Goal: Information Seeking & Learning: Learn about a topic

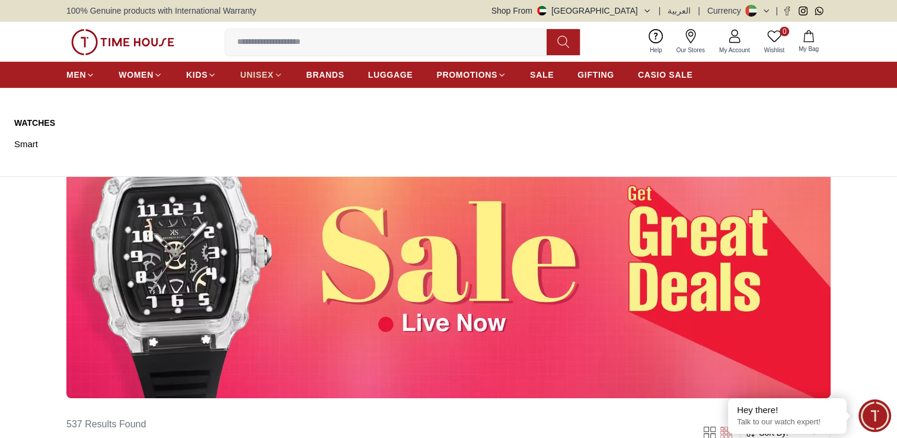
click at [279, 71] on icon at bounding box center [278, 75] width 9 height 9
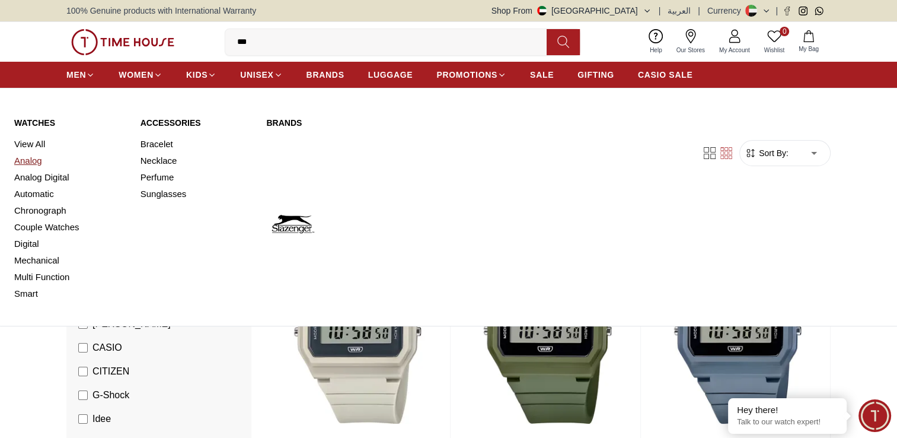
click at [33, 161] on link "Analog" at bounding box center [70, 160] width 112 height 17
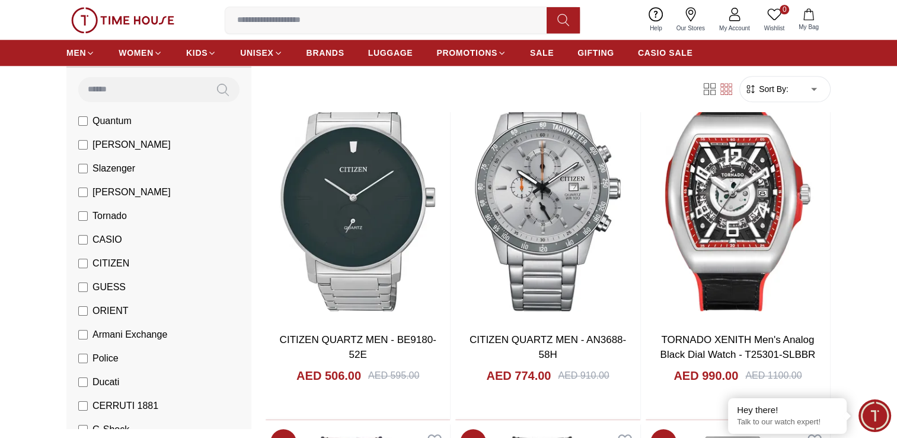
scroll to position [85, 0]
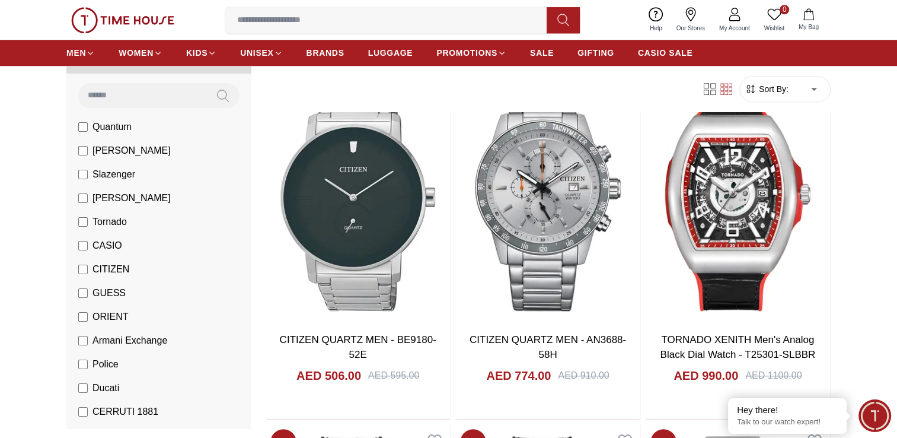
click at [141, 200] on span "[PERSON_NAME]" at bounding box center [132, 198] width 78 height 14
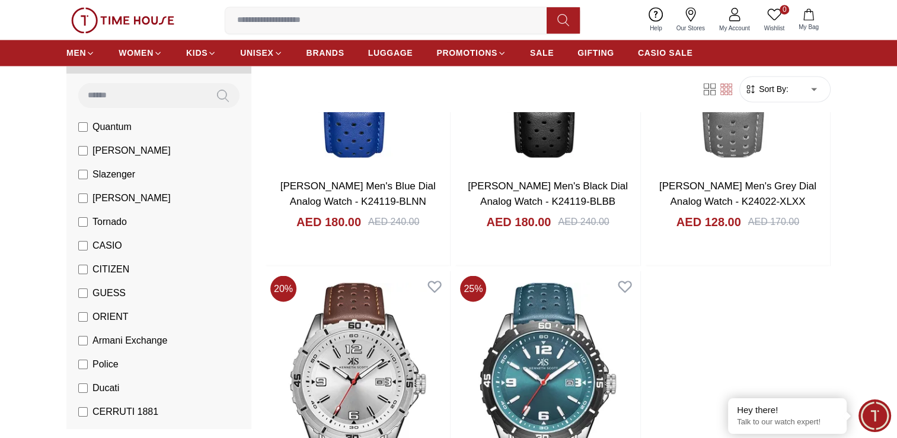
scroll to position [2001, 0]
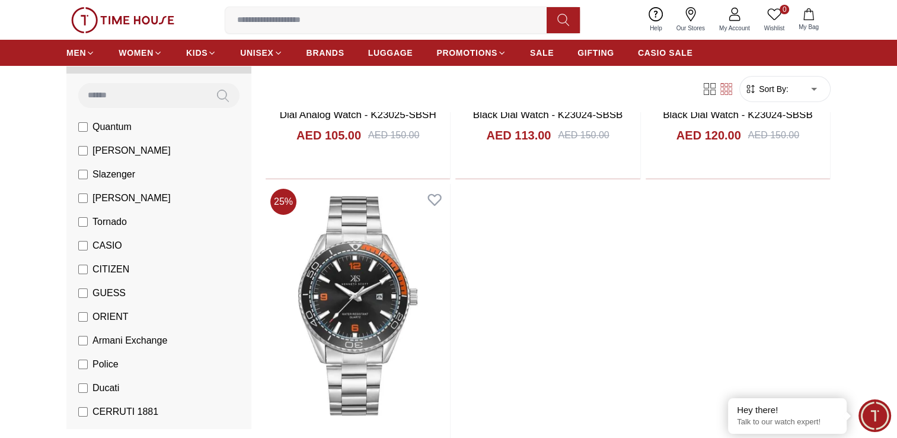
scroll to position [4564, 0]
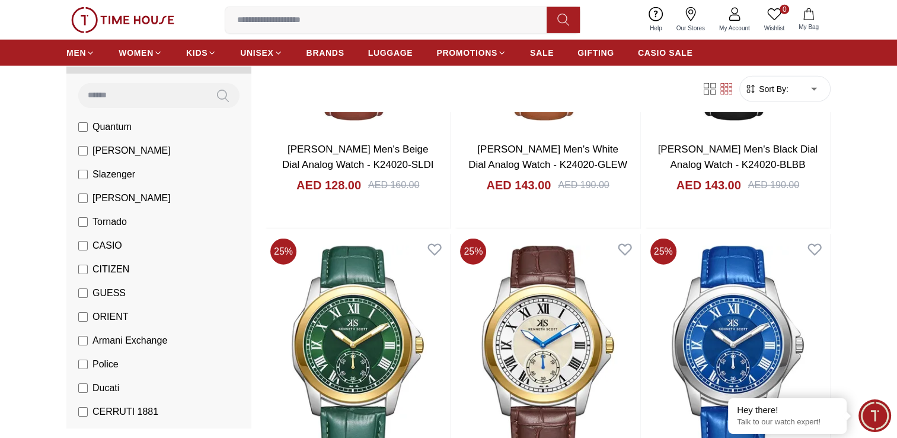
scroll to position [2677, 0]
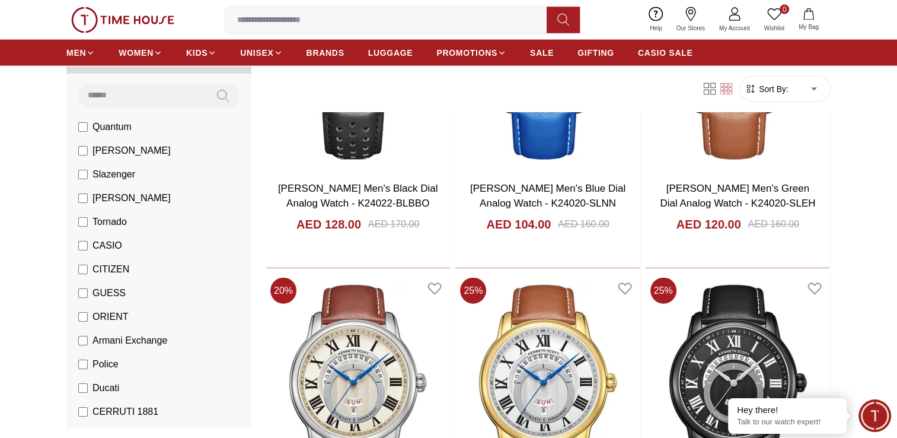
click at [142, 343] on span "Armani Exchange" at bounding box center [130, 340] width 75 height 14
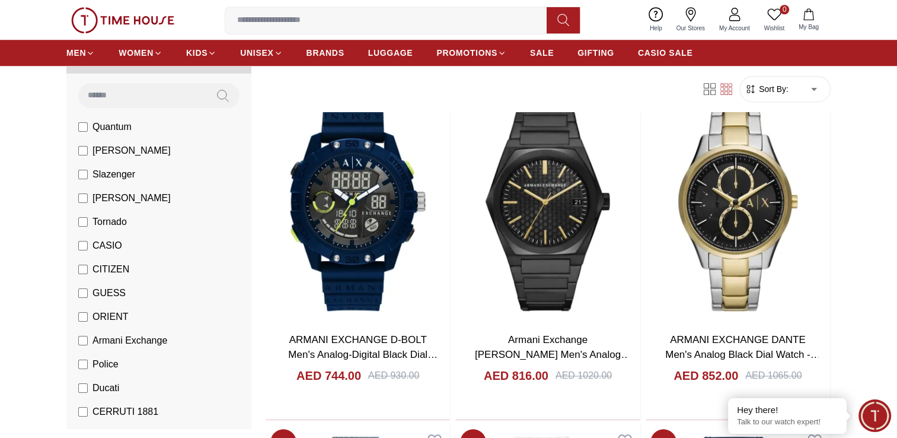
scroll to position [1531, 0]
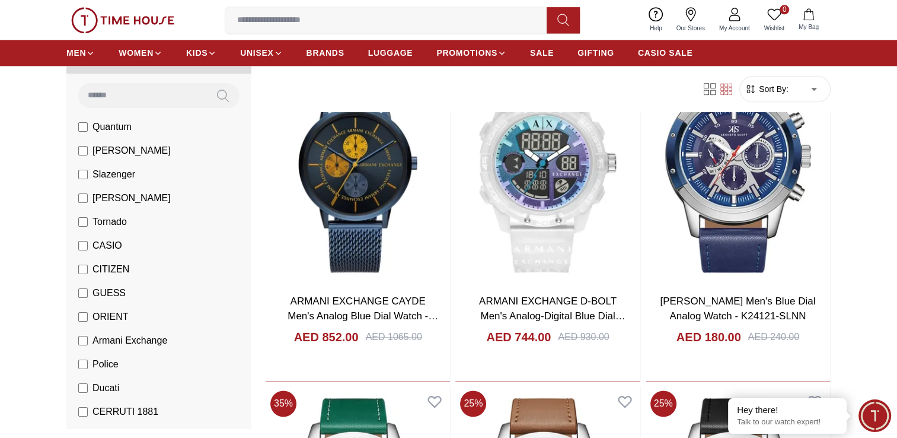
click at [147, 201] on span "[PERSON_NAME]" at bounding box center [132, 198] width 78 height 14
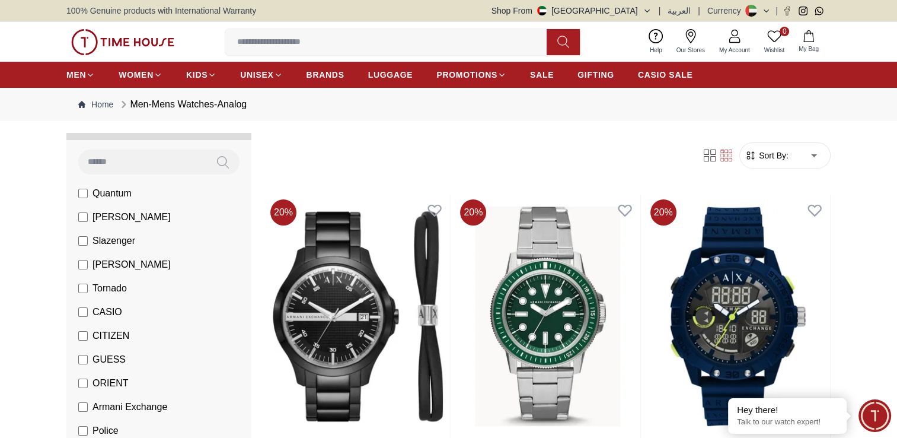
click at [101, 404] on span "Armani Exchange" at bounding box center [130, 407] width 75 height 14
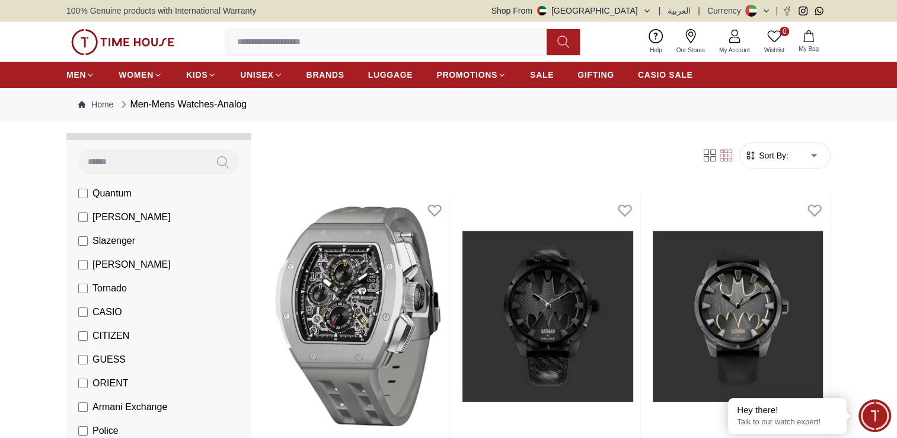
click at [114, 289] on span "Tornado" at bounding box center [110, 288] width 34 height 14
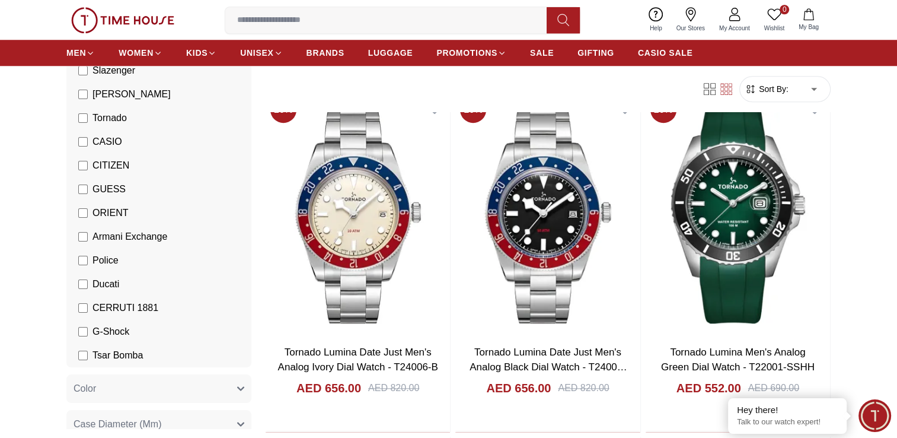
scroll to position [505, 0]
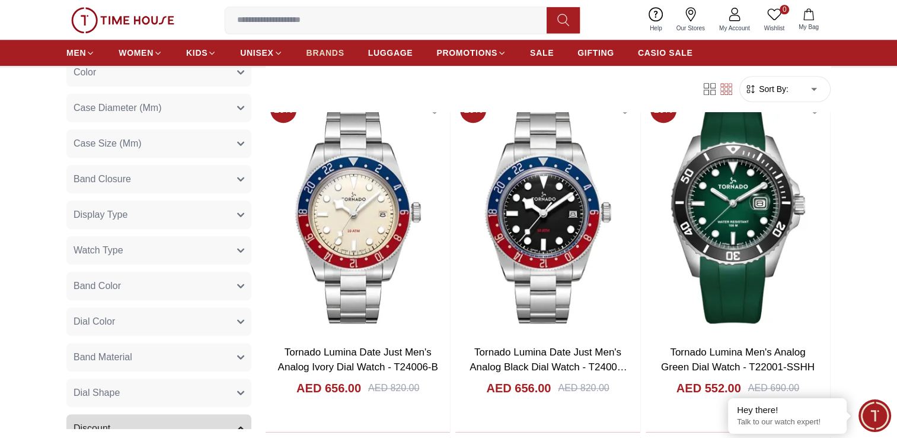
click at [326, 55] on span "BRANDS" at bounding box center [326, 53] width 38 height 12
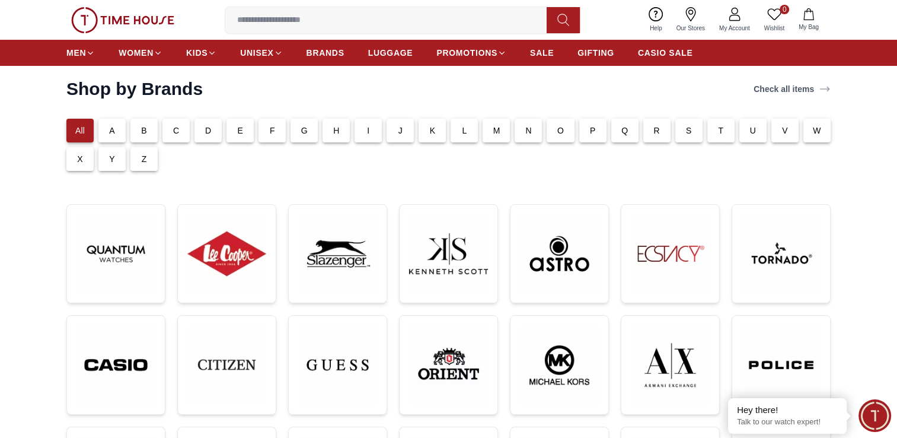
scroll to position [51, 0]
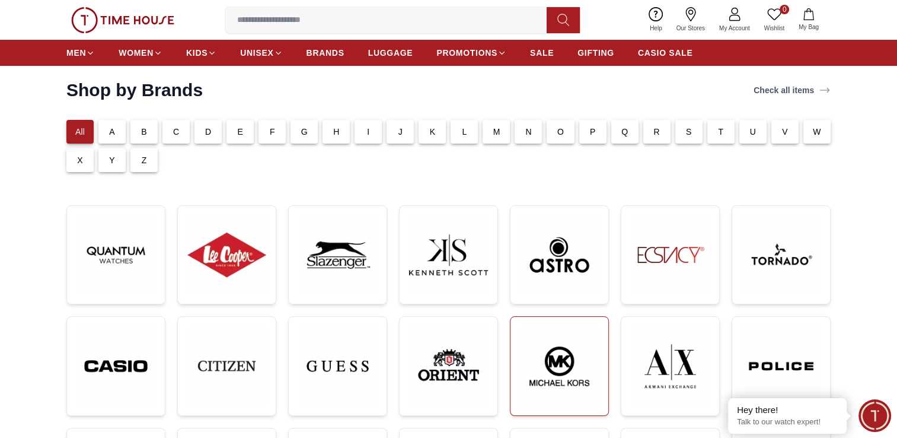
click at [567, 374] on img at bounding box center [559, 365] width 79 height 79
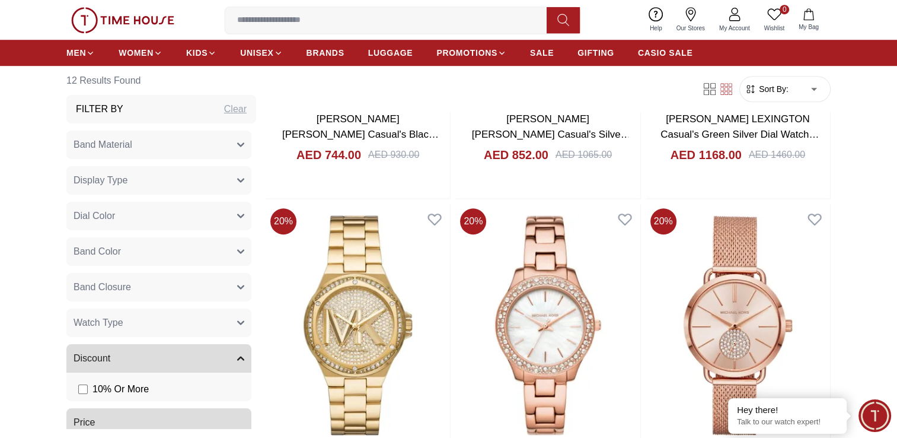
scroll to position [406, 0]
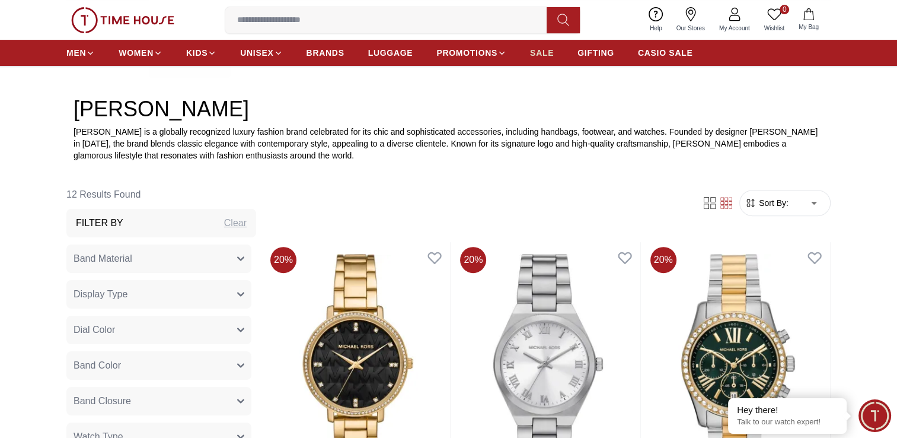
click at [541, 54] on span "SALE" at bounding box center [542, 53] width 24 height 12
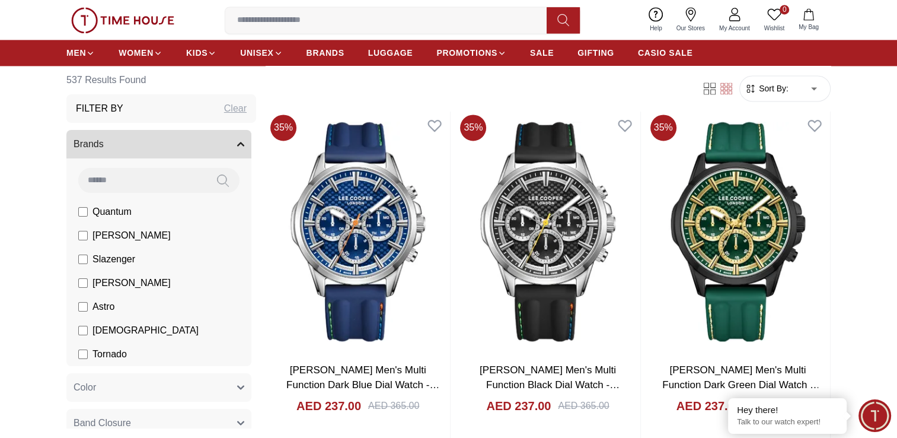
scroll to position [1755, 0]
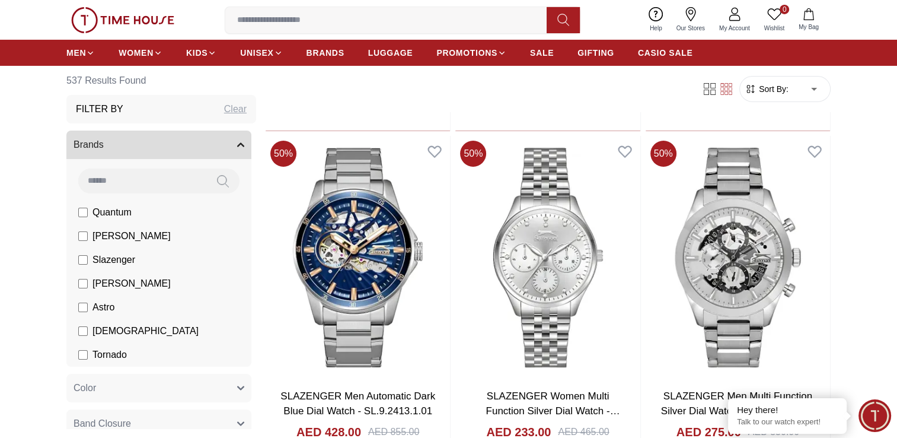
scroll to position [4130, 0]
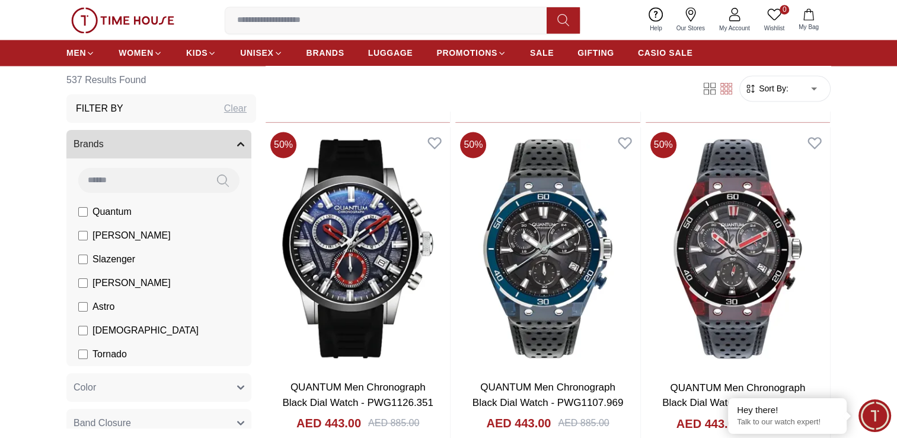
scroll to position [6926, 0]
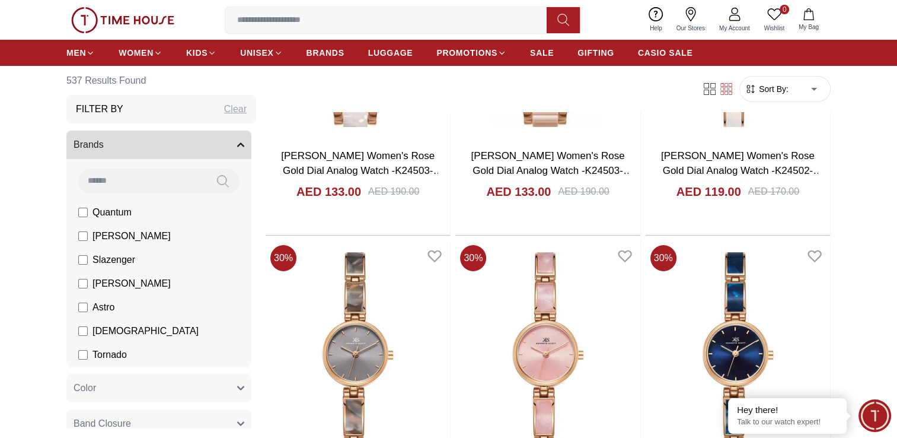
scroll to position [9223, 0]
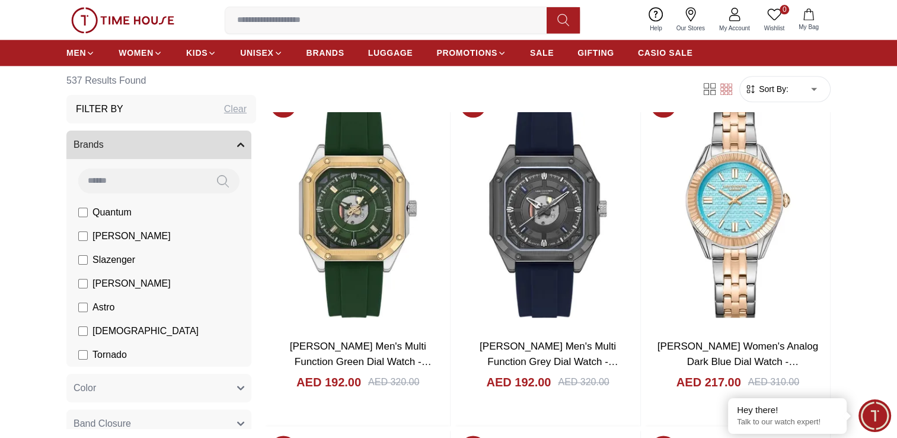
scroll to position [10755, 0]
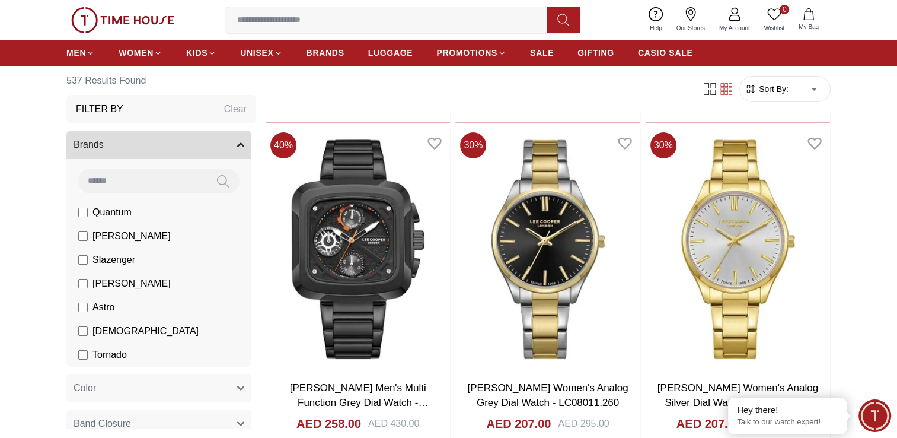
scroll to position [13516, 0]
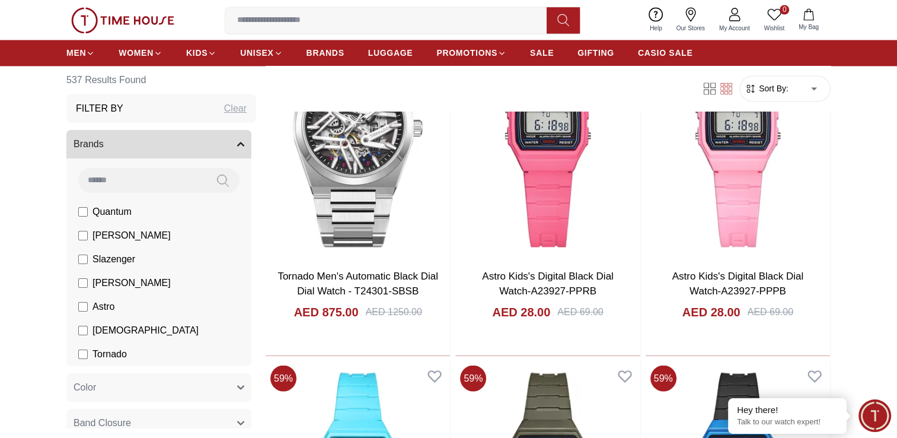
scroll to position [15991, 0]
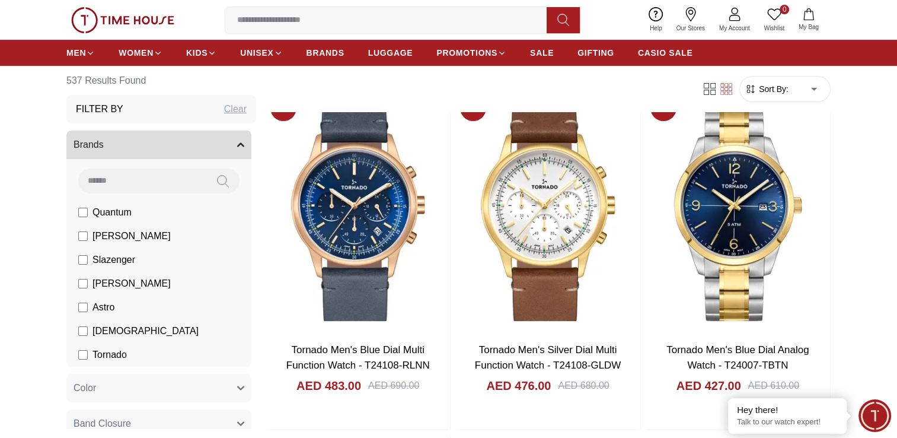
scroll to position [18671, 0]
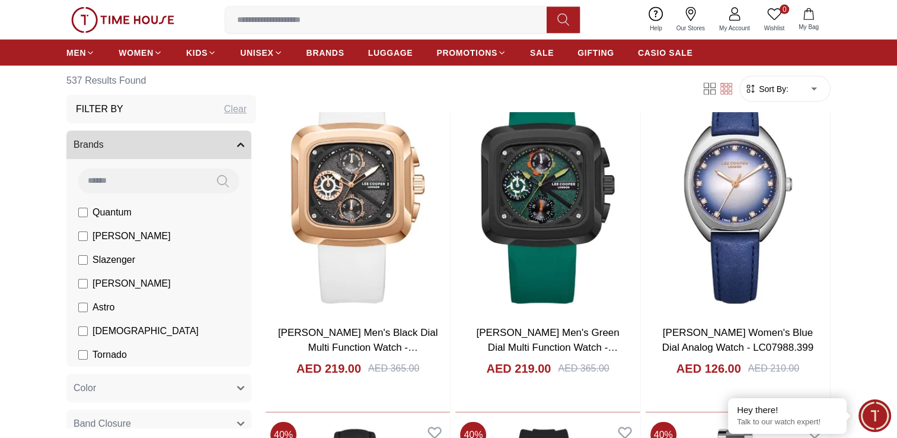
scroll to position [20756, 0]
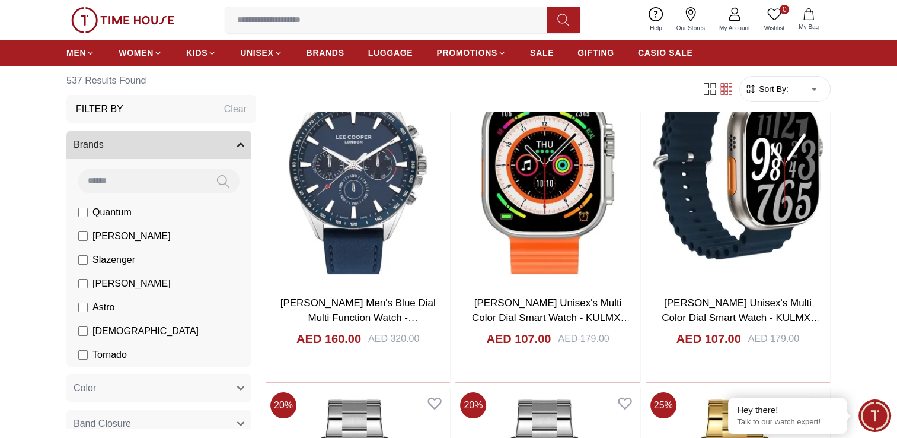
scroll to position [22851, 0]
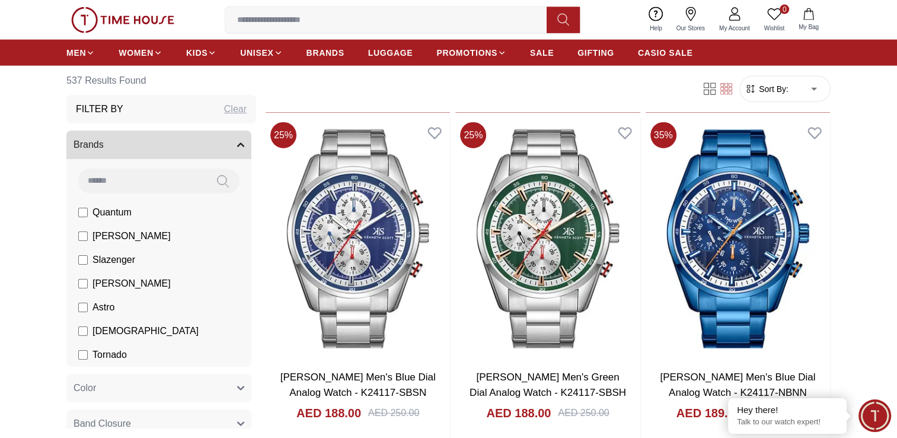
scroll to position [25531, 0]
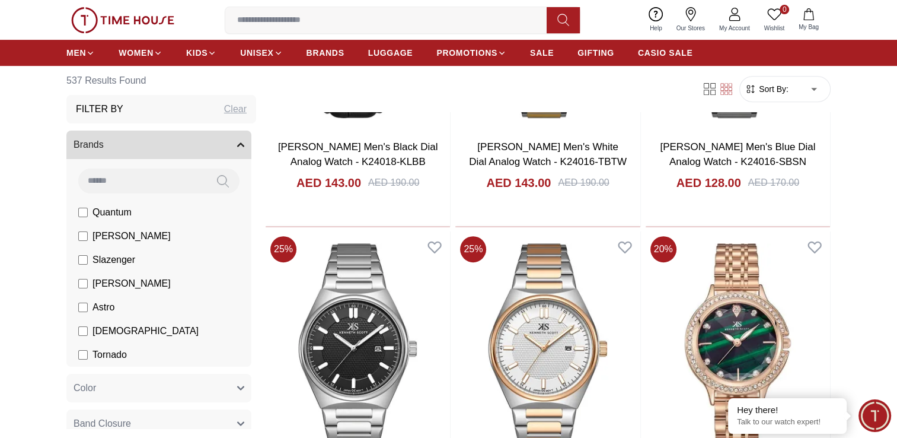
scroll to position [27561, 0]
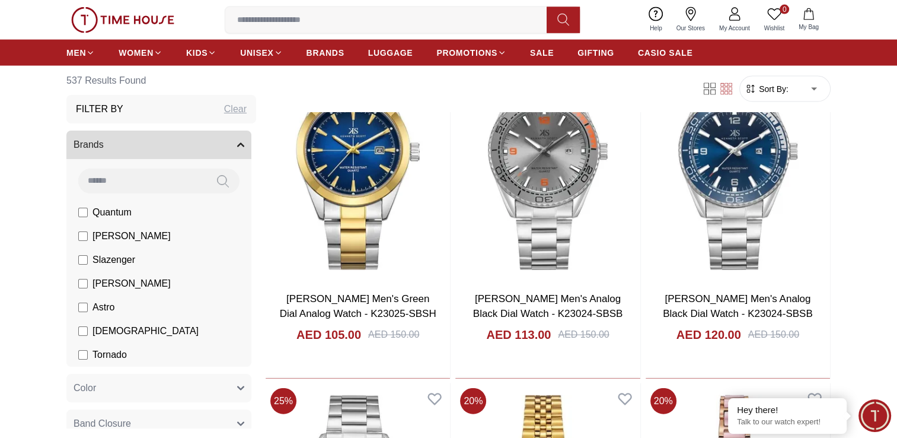
scroll to position [29743, 0]
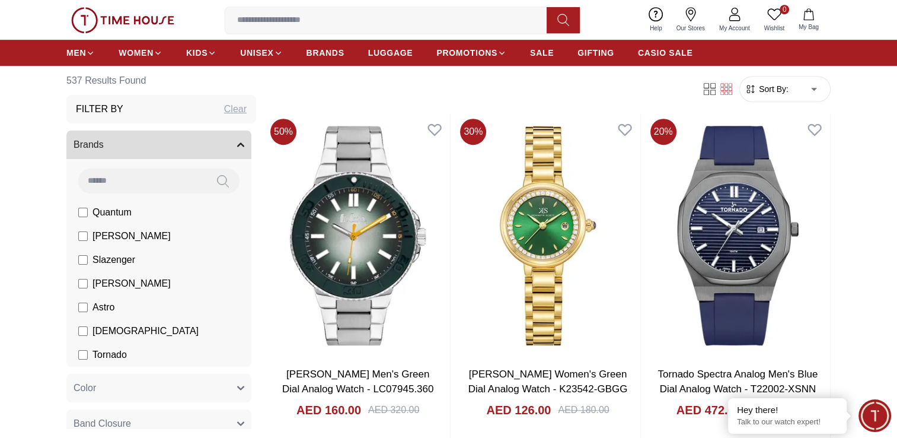
scroll to position [32423, 0]
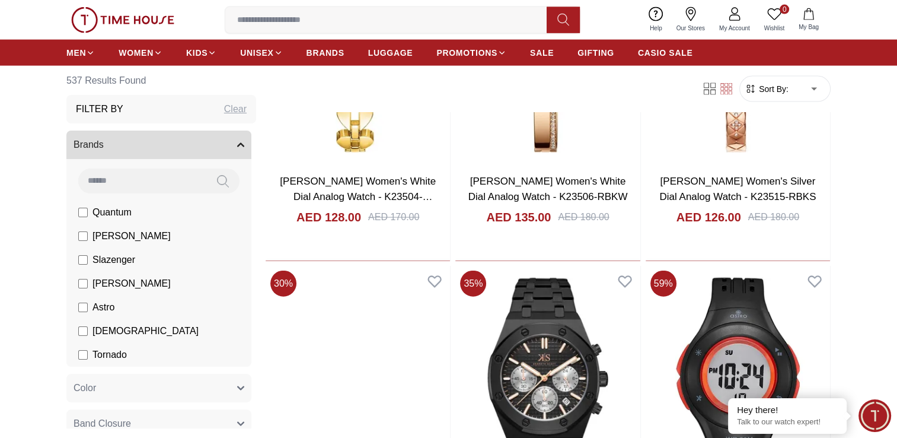
scroll to position [34337, 0]
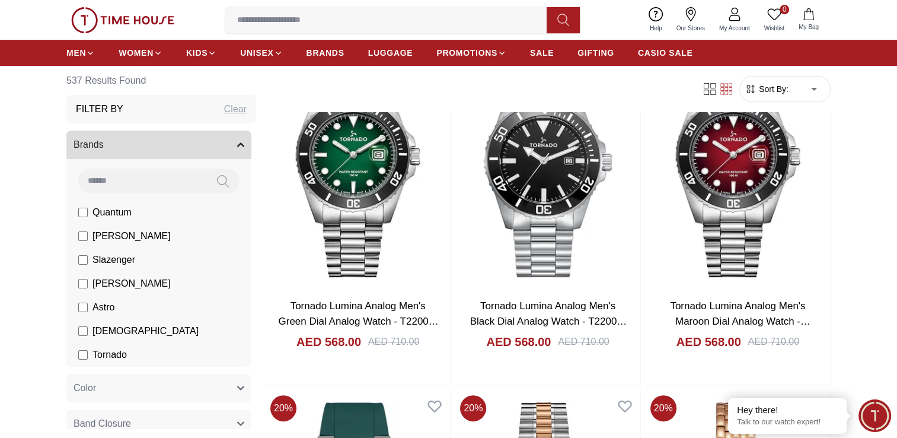
scroll to position [36630, 0]
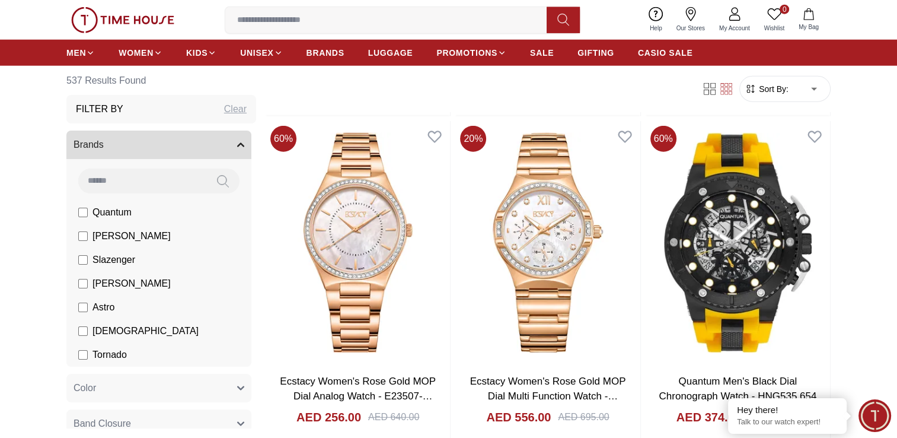
scroll to position [39310, 0]
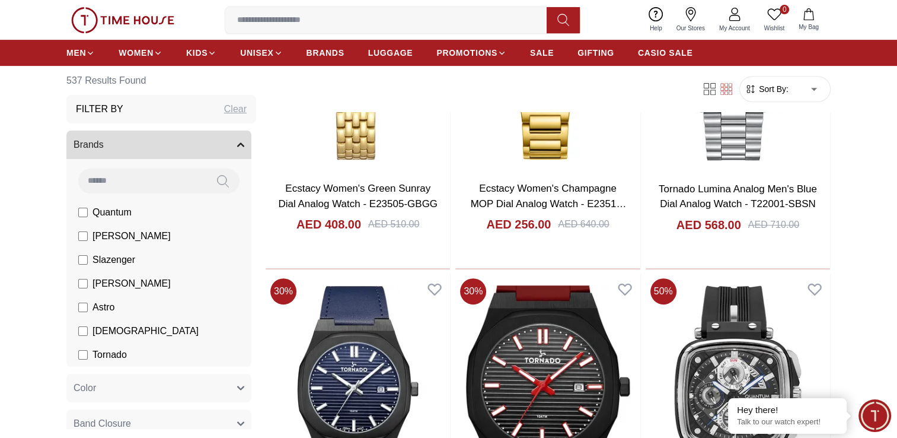
scroll to position [41224, 0]
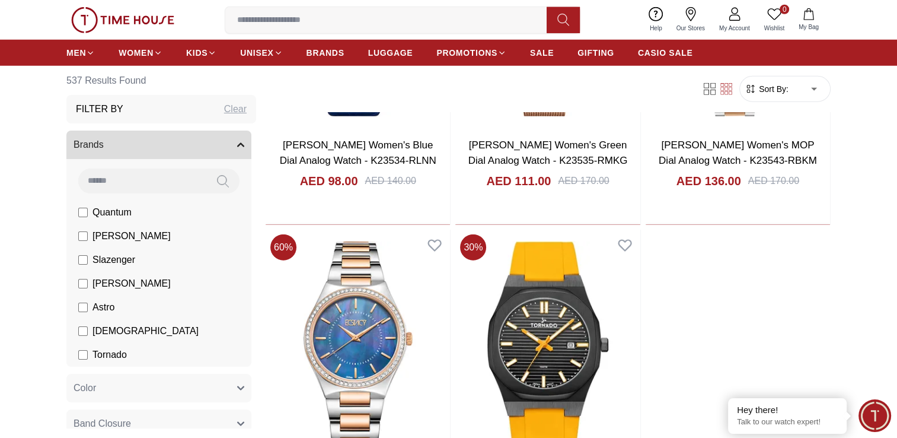
scroll to position [43997, 0]
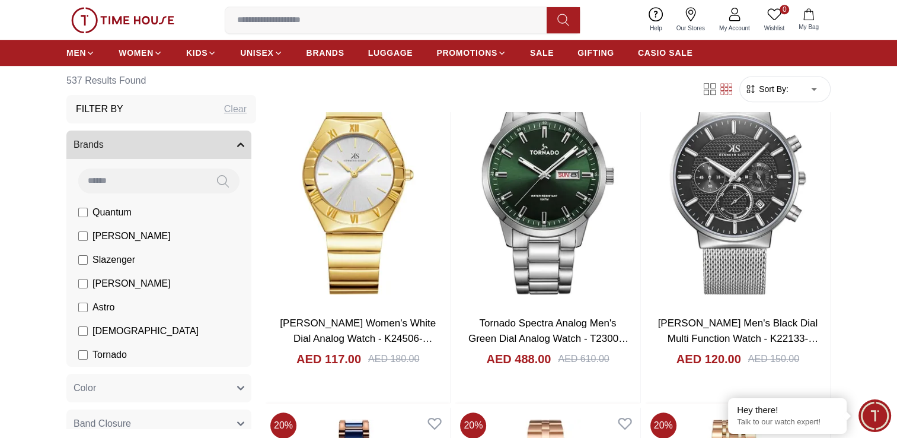
scroll to position [45912, 0]
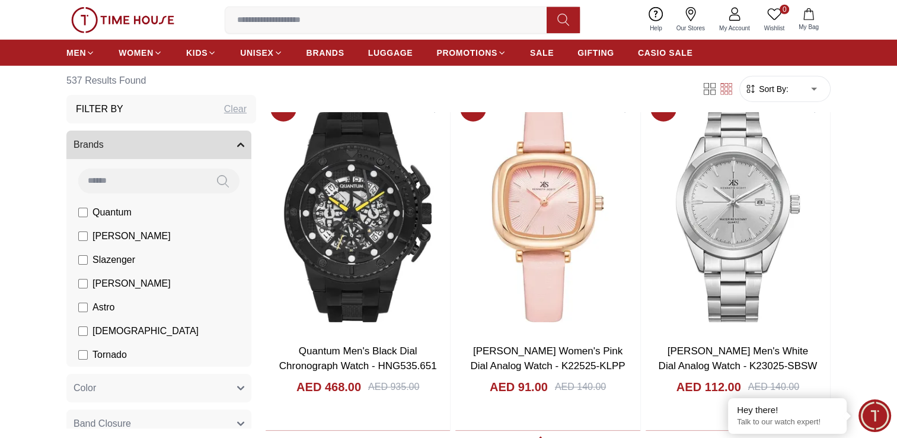
scroll to position [48262, 0]
